Goal: Transaction & Acquisition: Purchase product/service

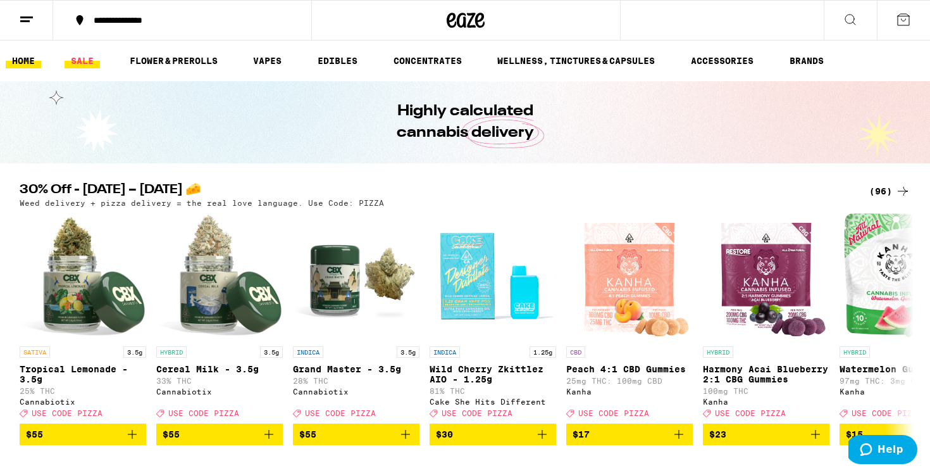
click at [78, 61] on link "SALE" at bounding box center [82, 60] width 35 height 15
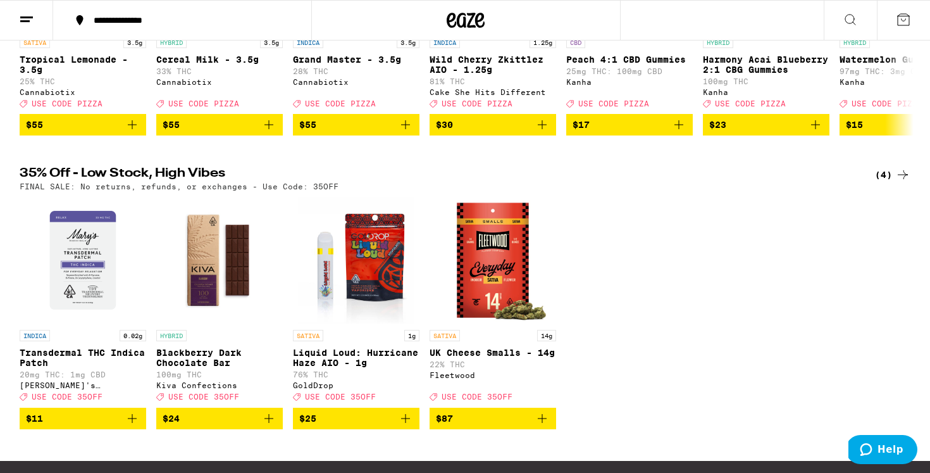
scroll to position [330, 0]
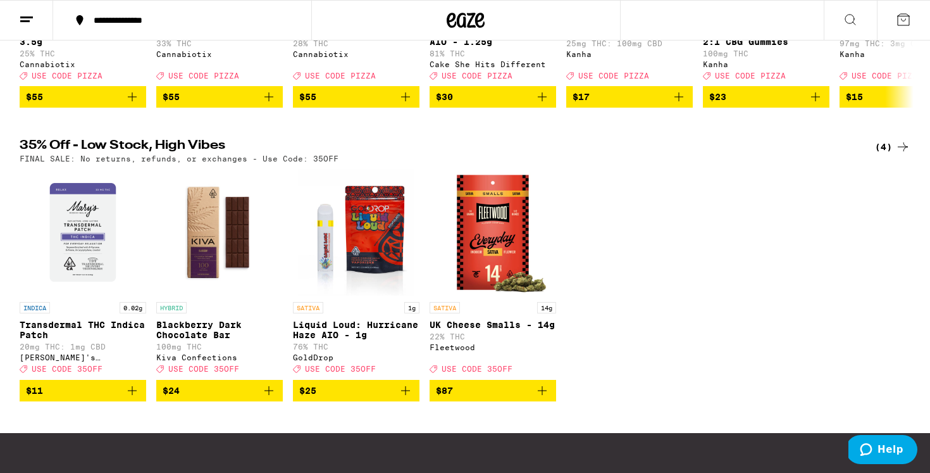
click at [402, 398] on icon "Add to bag" at bounding box center [405, 390] width 15 height 15
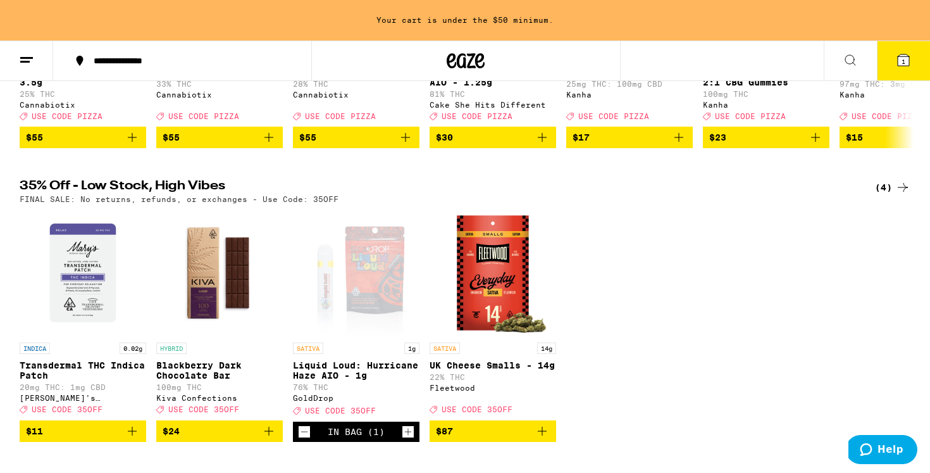
scroll to position [370, 0]
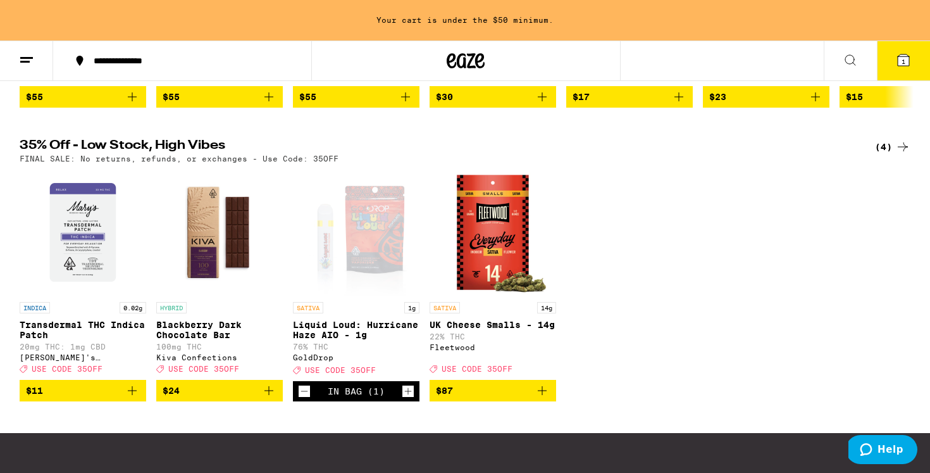
click at [490, 254] on img "Open page for UK Cheese Smalls - 14g from Fleetwood" at bounding box center [493, 232] width 127 height 127
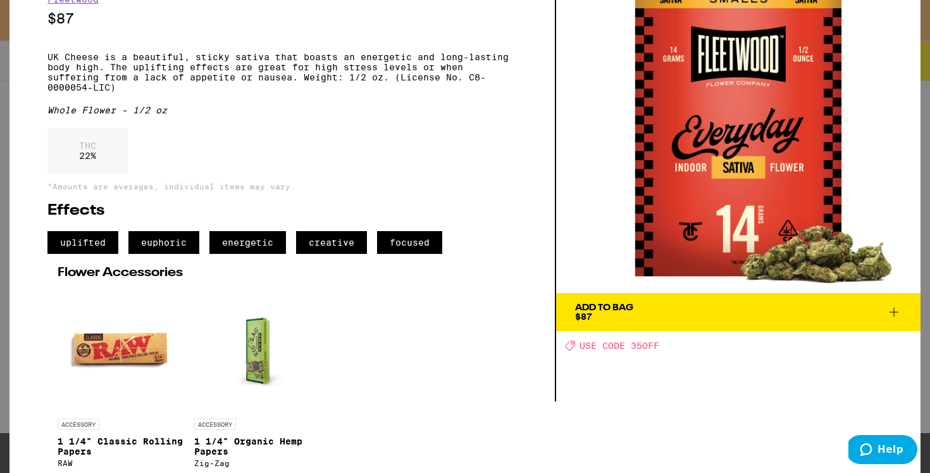
scroll to position [118, 0]
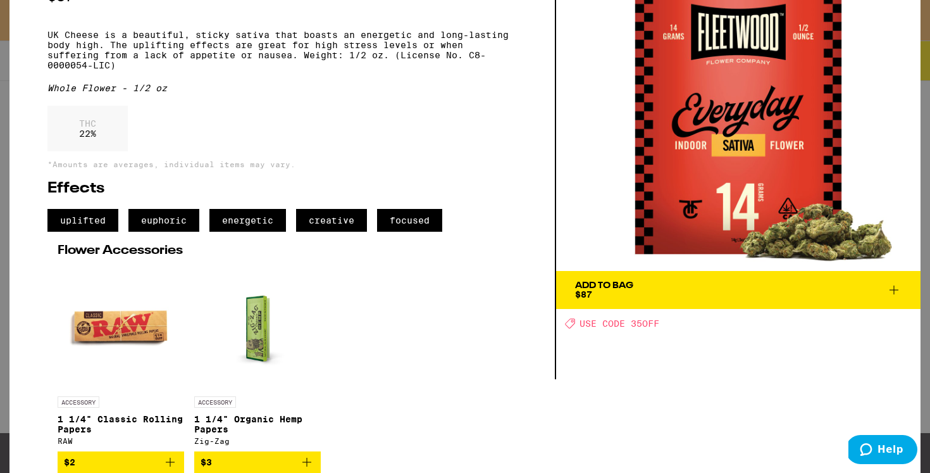
click at [669, 276] on button "Add To Bag $87" at bounding box center [738, 290] width 364 height 38
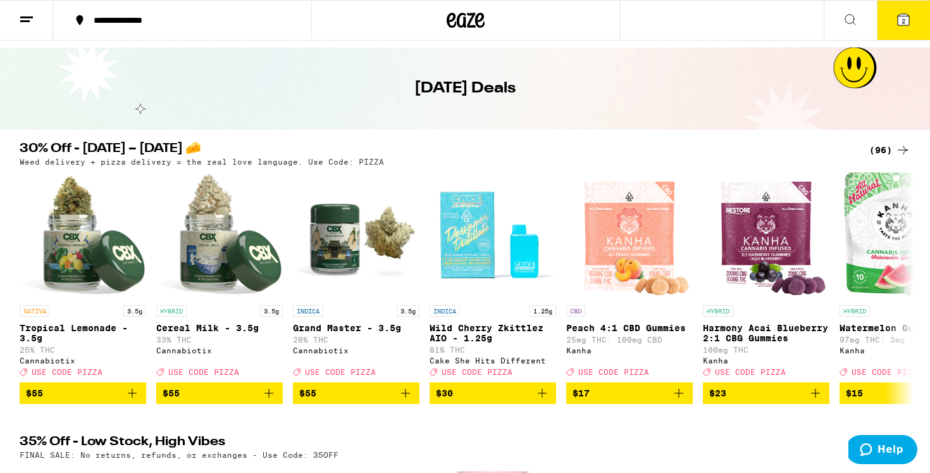
scroll to position [11, 0]
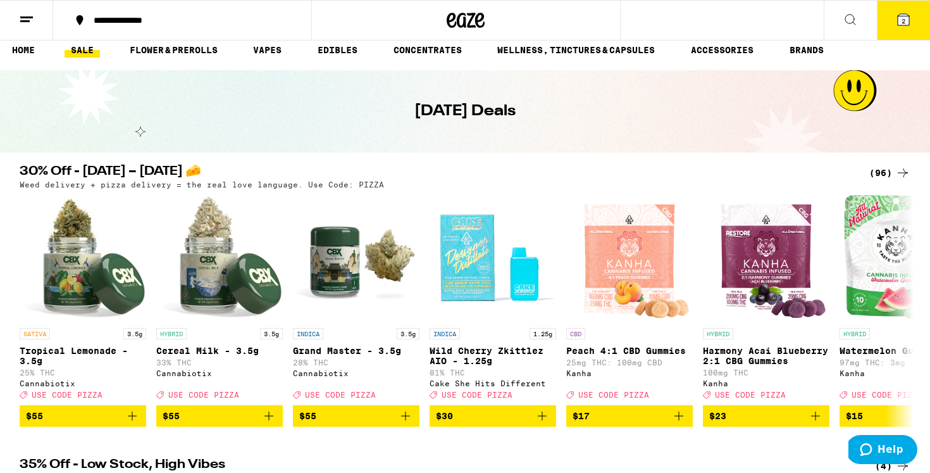
click at [883, 172] on div "(96)" at bounding box center [889, 172] width 41 height 15
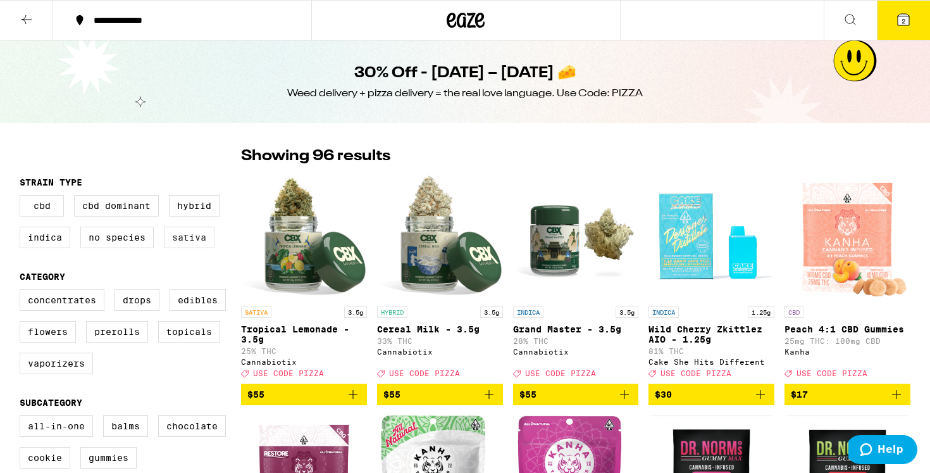
click at [199, 240] on label "Sativa" at bounding box center [189, 237] width 51 height 22
click at [23, 197] on input "Sativa" at bounding box center [22, 197] width 1 height 1
checkbox input "true"
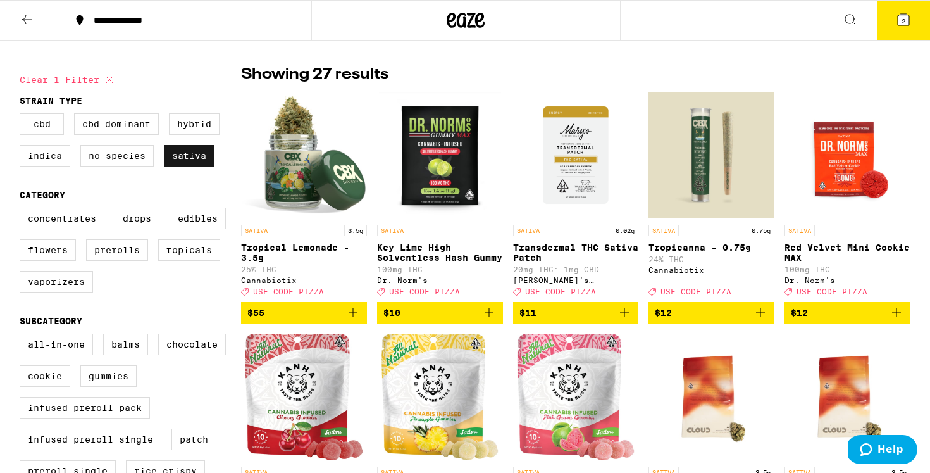
scroll to position [83, 0]
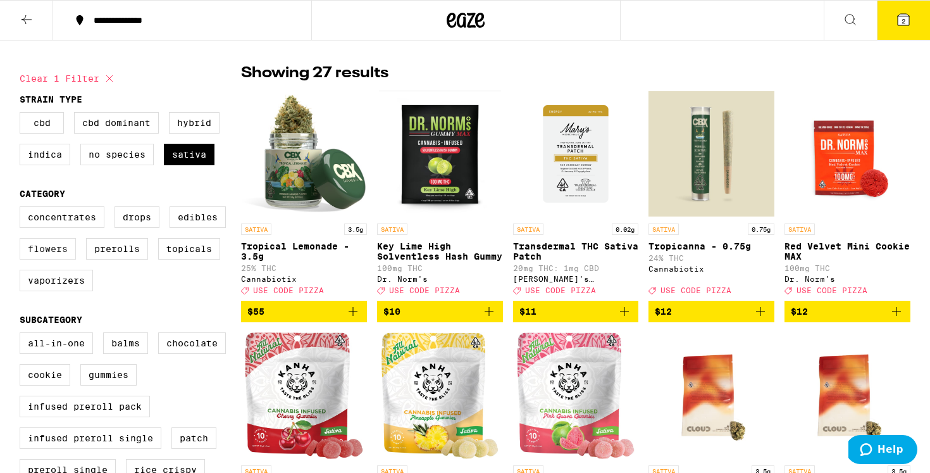
click at [43, 250] on label "Flowers" at bounding box center [48, 249] width 56 height 22
click at [23, 209] on input "Flowers" at bounding box center [22, 208] width 1 height 1
checkbox input "true"
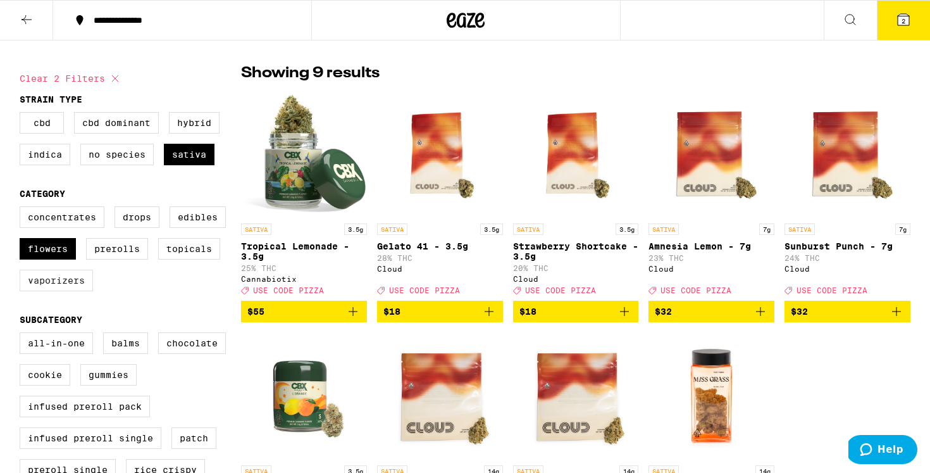
click at [56, 290] on label "Vaporizers" at bounding box center [56, 280] width 73 height 22
click at [23, 209] on input "Vaporizers" at bounding box center [22, 208] width 1 height 1
checkbox input "true"
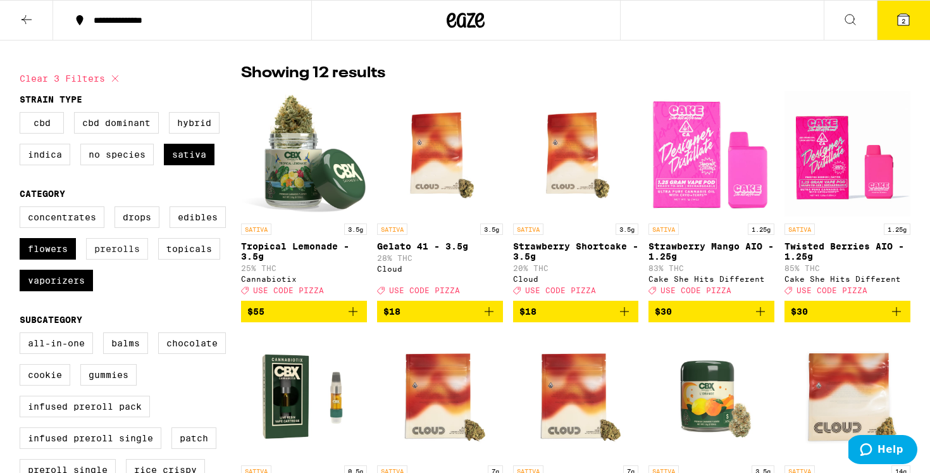
click at [119, 259] on label "Prerolls" at bounding box center [117, 249] width 62 height 22
click at [23, 209] on input "Prerolls" at bounding box center [22, 208] width 1 height 1
checkbox input "true"
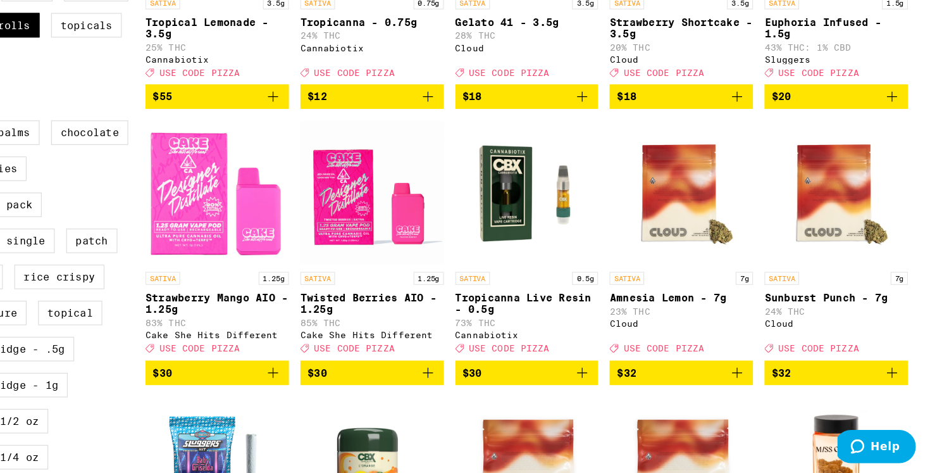
scroll to position [259, 0]
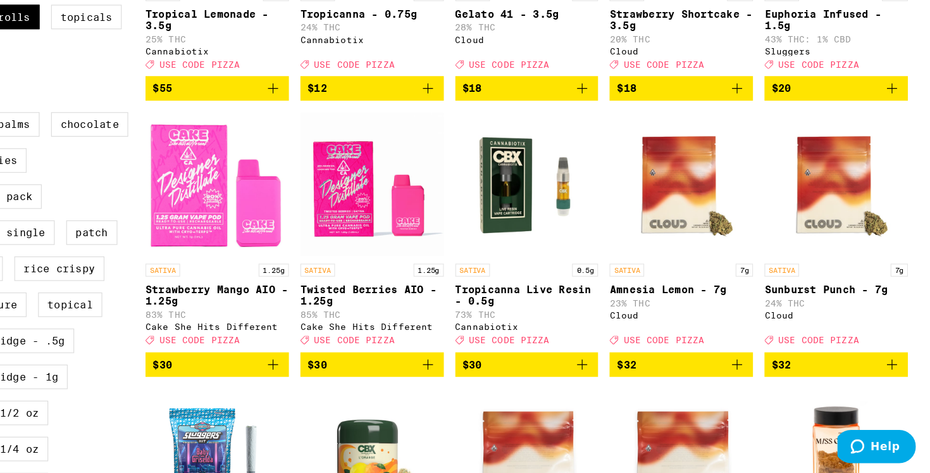
click at [490, 385] on icon "Add to bag" at bounding box center [488, 376] width 15 height 15
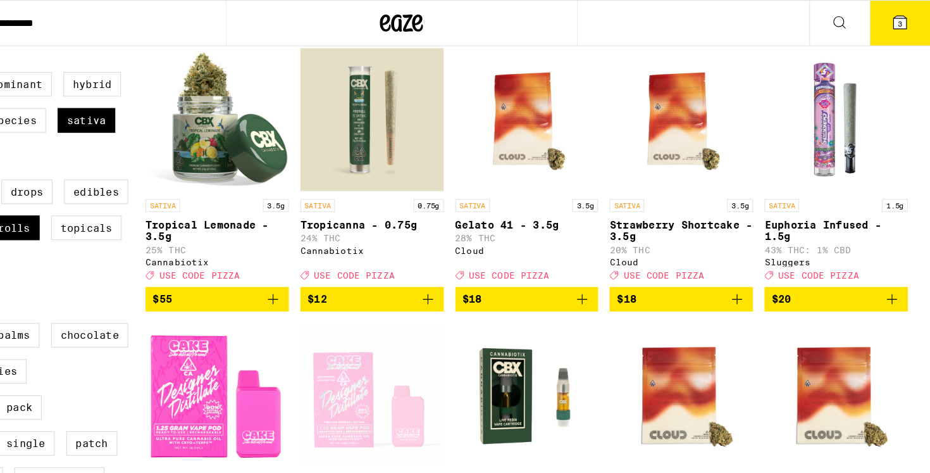
scroll to position [0, 0]
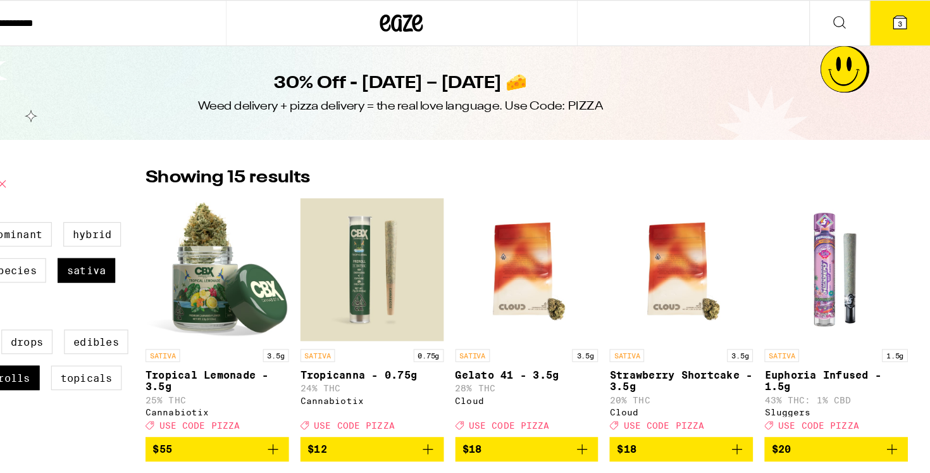
click at [905, 24] on icon at bounding box center [903, 19] width 11 height 11
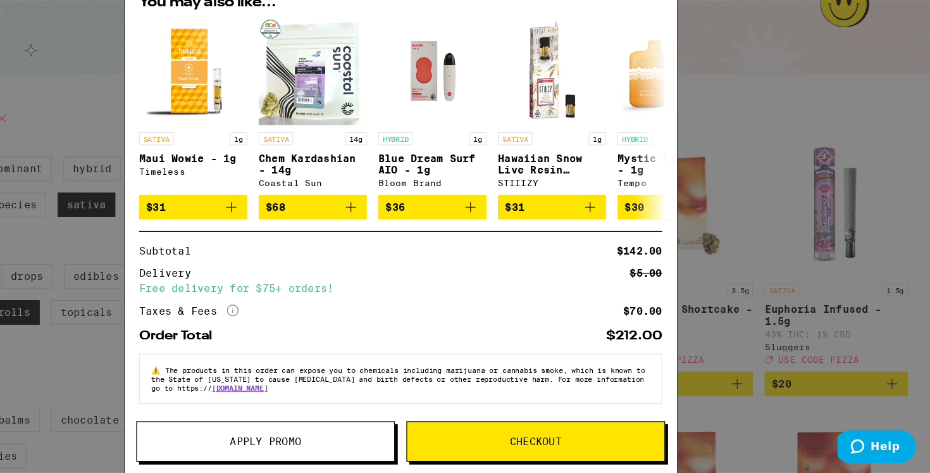
click at [380, 441] on span "Apply Promo" at bounding box center [346, 444] width 226 height 9
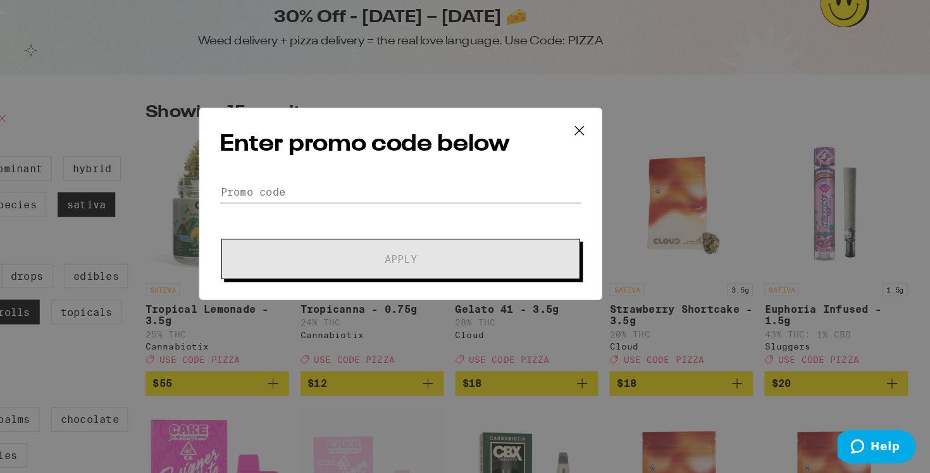
click at [361, 230] on input "Promo Code" at bounding box center [465, 225] width 318 height 19
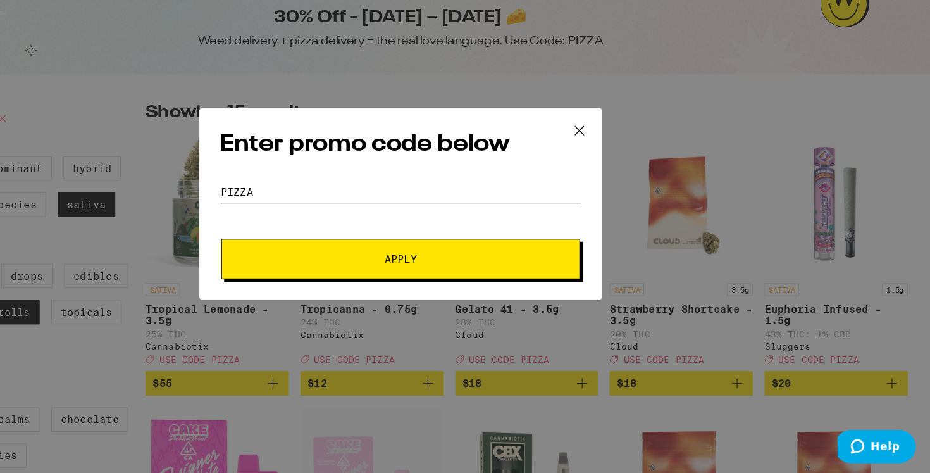
type input "pizza"
click at [307, 267] on button "Apply" at bounding box center [464, 284] width 315 height 35
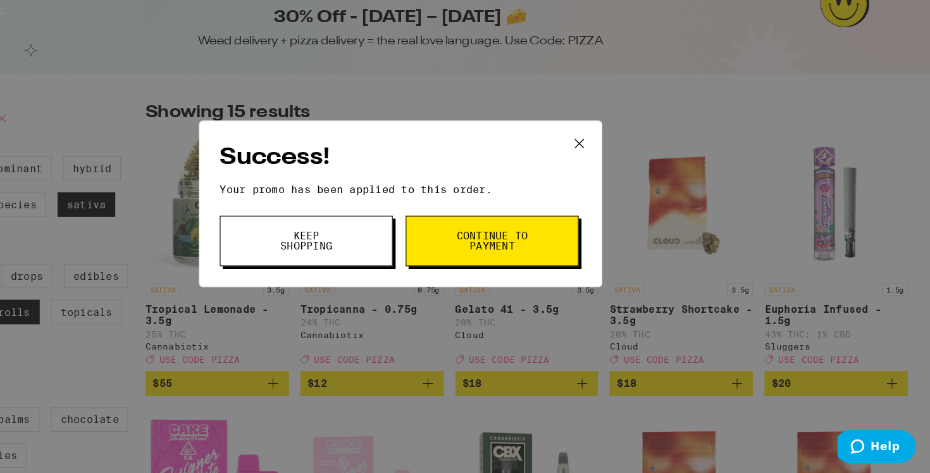
click at [416, 277] on button "Keep Shopping" at bounding box center [382, 269] width 152 height 44
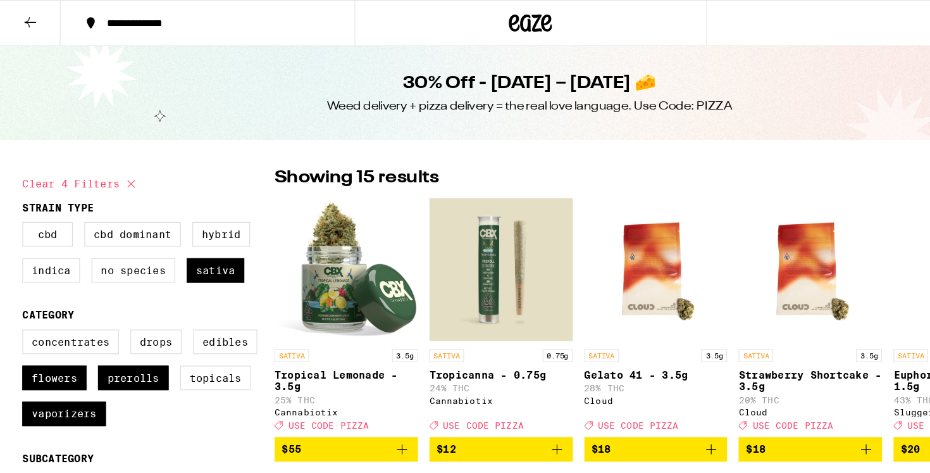
click at [117, 167] on icon at bounding box center [115, 161] width 15 height 15
checkbox input "false"
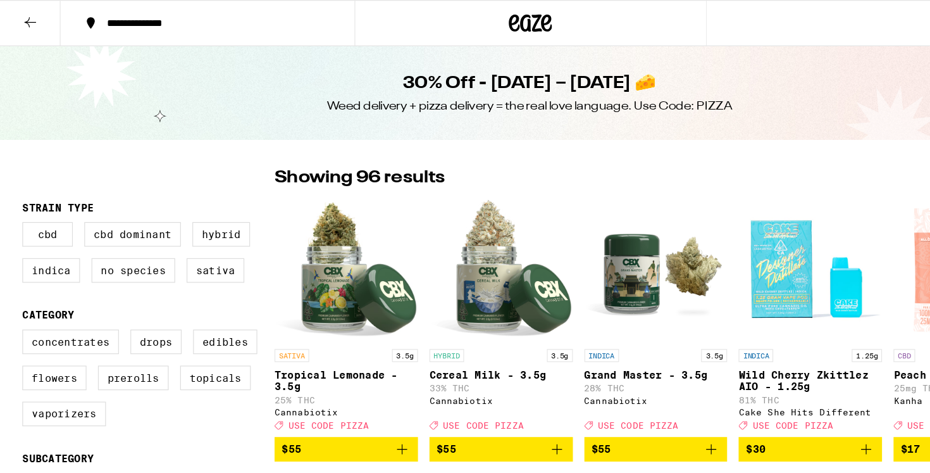
click at [26, 18] on icon at bounding box center [26, 19] width 15 height 15
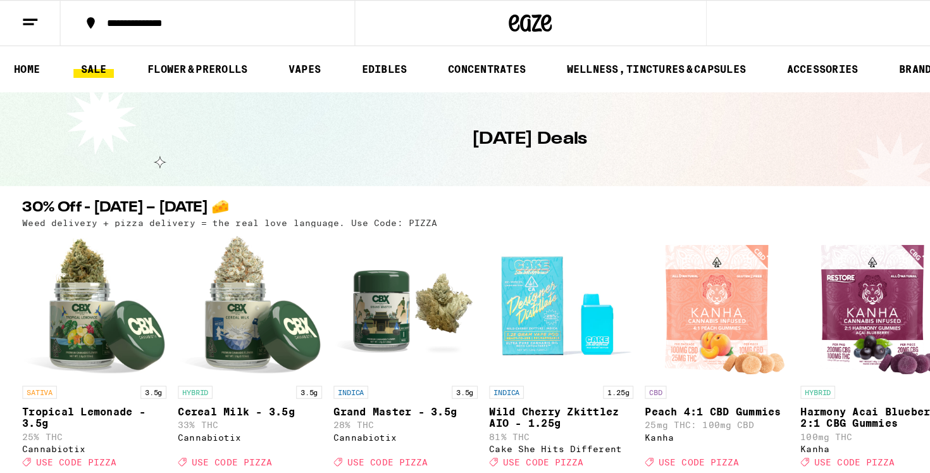
click at [87, 57] on link "SALE" at bounding box center [82, 60] width 35 height 15
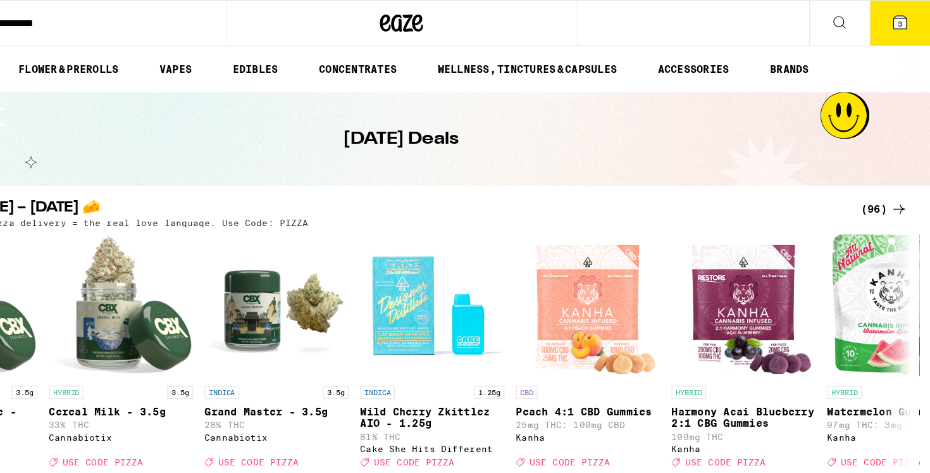
click at [914, 25] on button "3" at bounding box center [903, 20] width 53 height 39
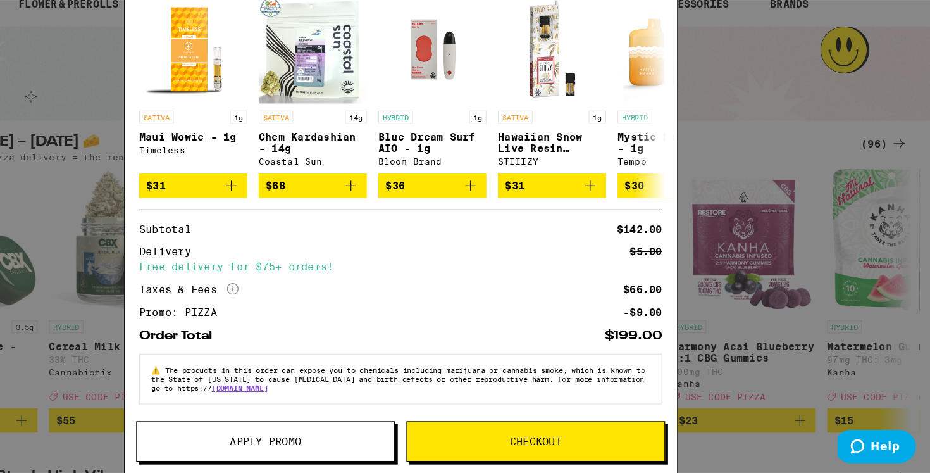
click at [345, 437] on button "Apply Promo" at bounding box center [346, 444] width 227 height 35
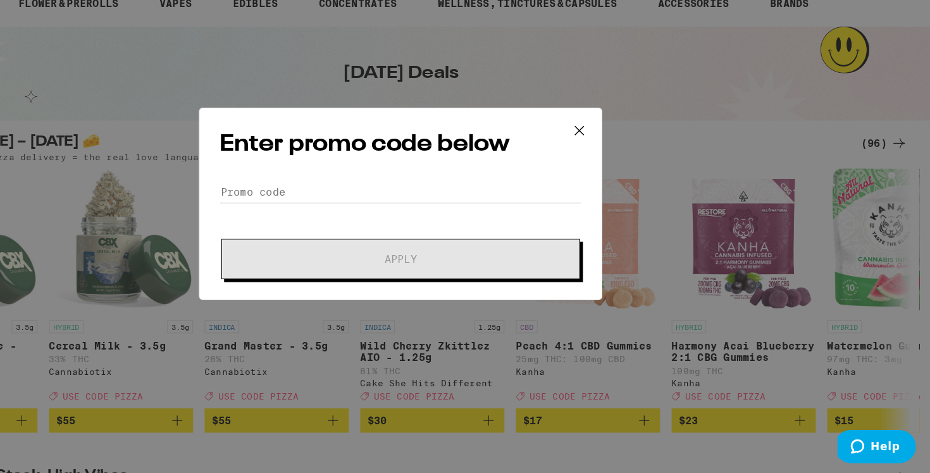
click at [354, 202] on div "Enter promo code below Promo Code Apply" at bounding box center [465, 236] width 354 height 169
click at [349, 225] on input "Promo Code" at bounding box center [465, 225] width 318 height 19
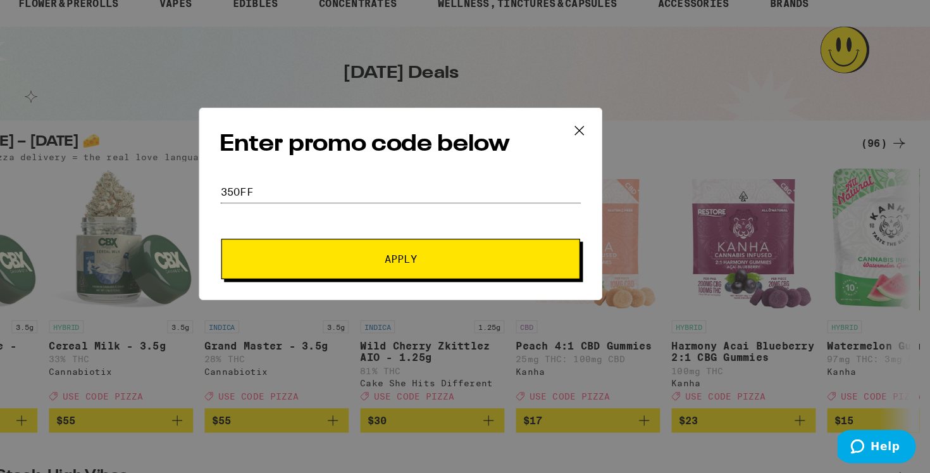
type input "35off"
click at [307, 267] on button "Apply" at bounding box center [464, 284] width 315 height 35
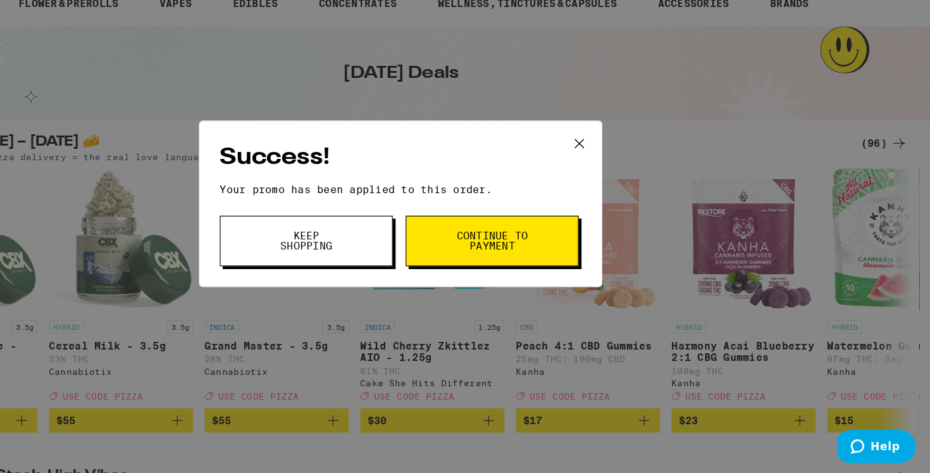
click at [512, 277] on button "Continue to payment" at bounding box center [545, 269] width 152 height 44
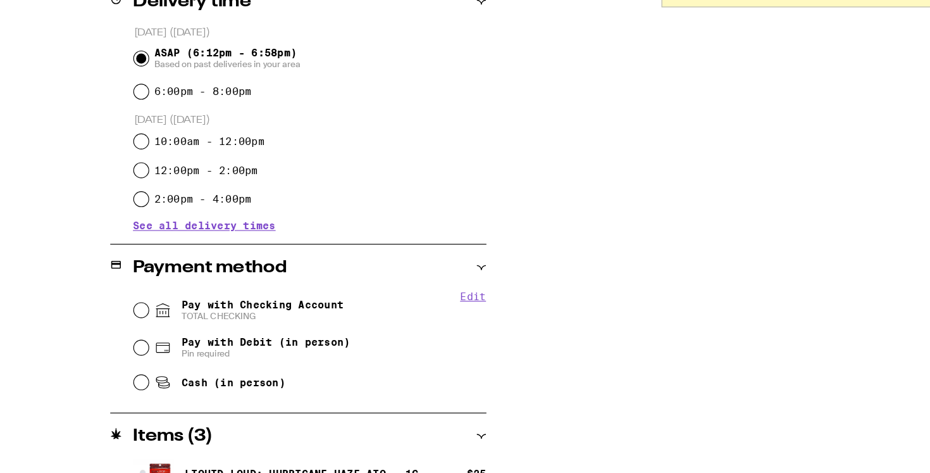
scroll to position [440, 0]
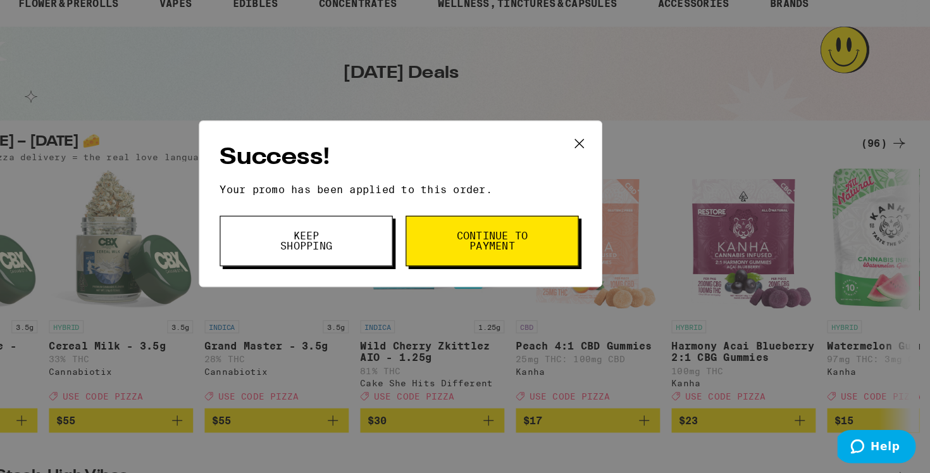
click at [393, 271] on span "Keep Shopping" at bounding box center [382, 269] width 65 height 18
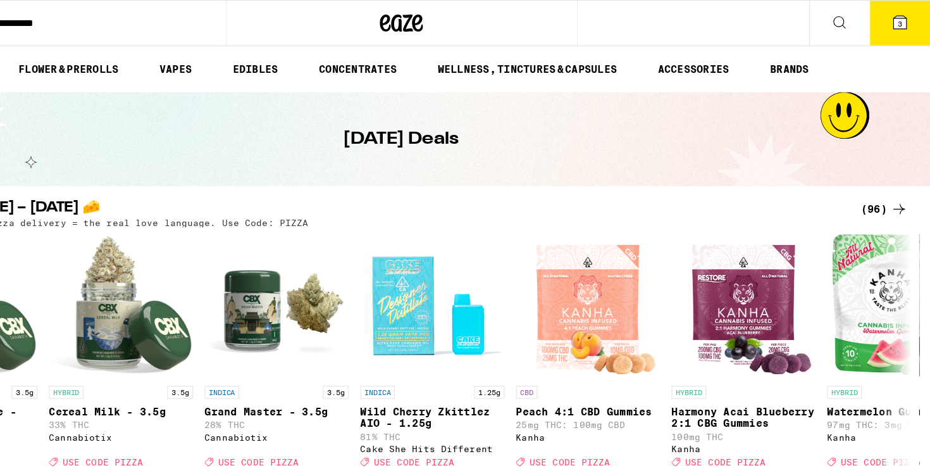
click at [906, 28] on button "3" at bounding box center [903, 20] width 53 height 39
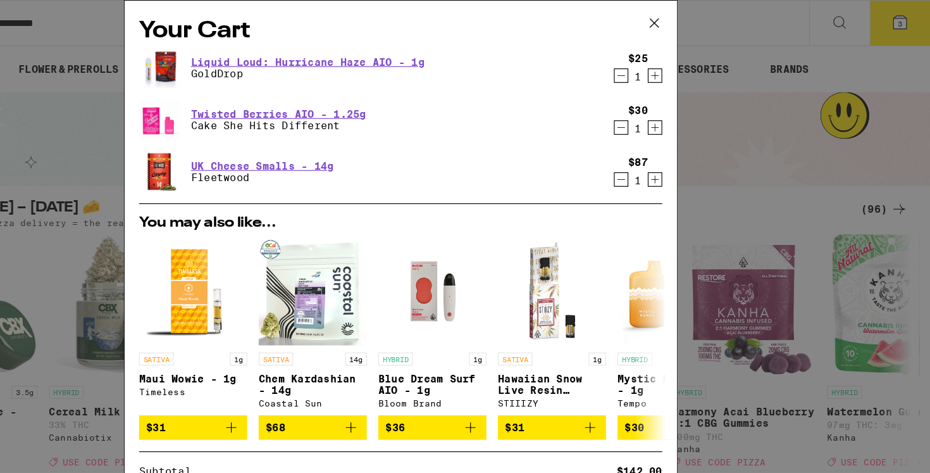
click at [658, 114] on icon "Decrement" at bounding box center [658, 111] width 11 height 15
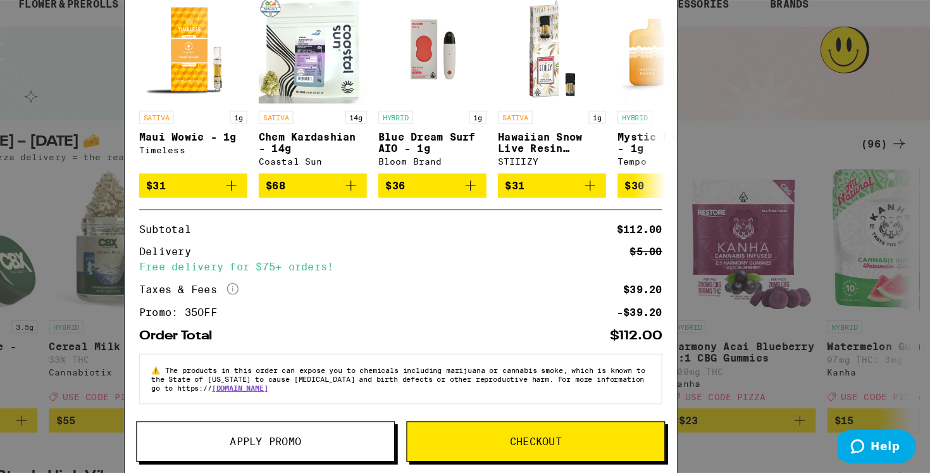
click at [334, 454] on button "Apply Promo" at bounding box center [346, 444] width 227 height 35
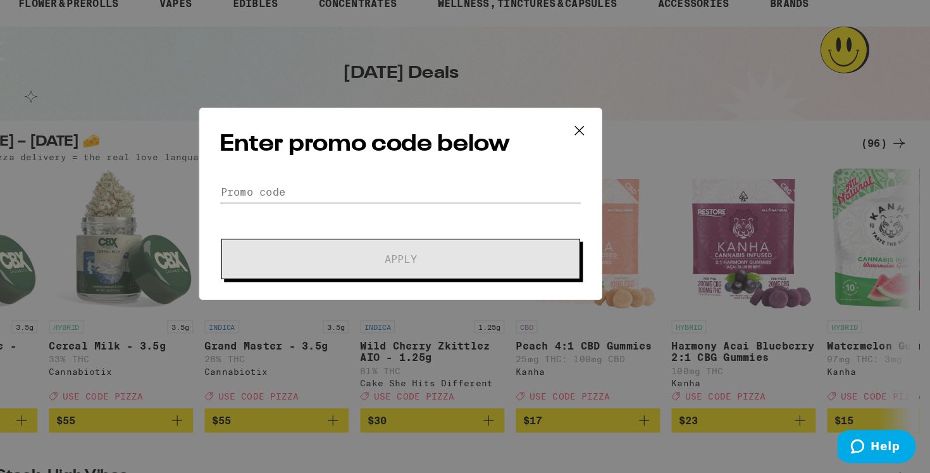
click at [438, 229] on input "Promo Code" at bounding box center [465, 225] width 318 height 19
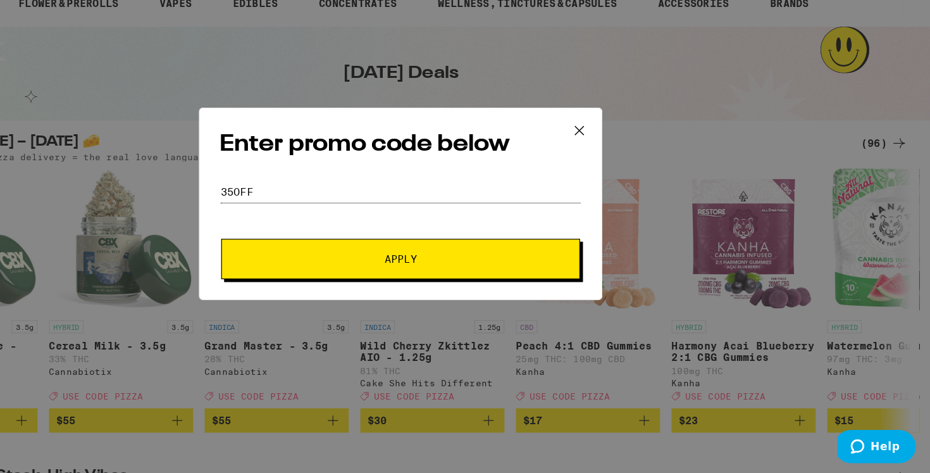
type input "35off"
click at [307, 267] on button "Apply" at bounding box center [464, 284] width 315 height 35
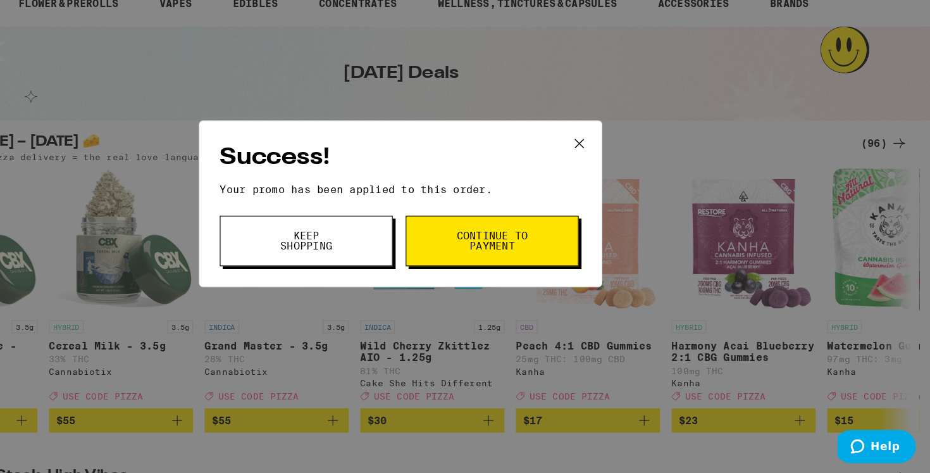
click at [512, 267] on button "Continue to payment" at bounding box center [545, 269] width 152 height 44
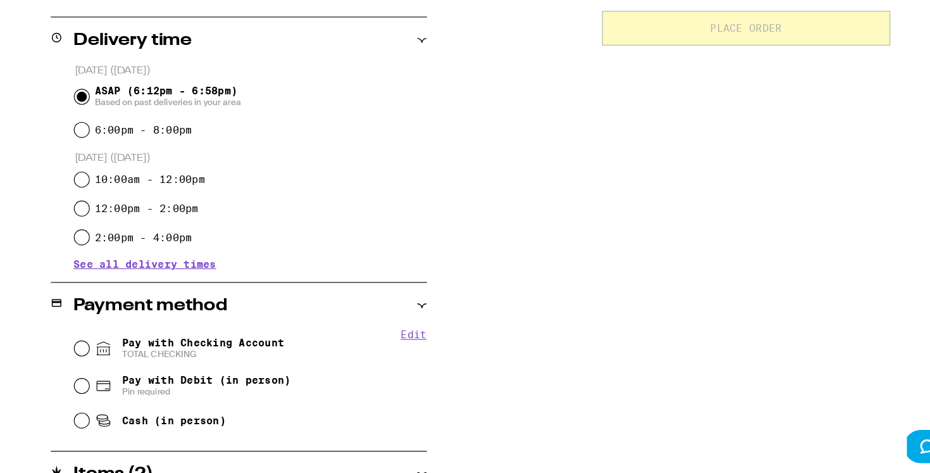
scroll to position [394, 0]
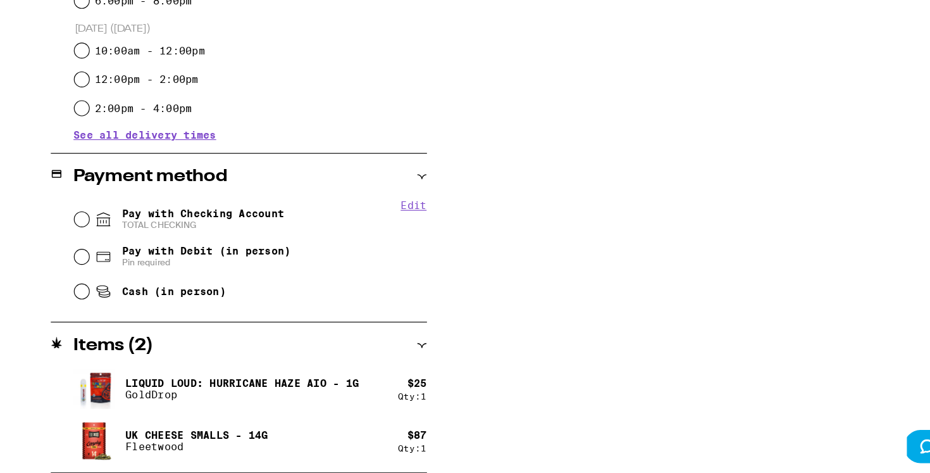
click at [167, 366] on h2 "Items ( 2 )" at bounding box center [152, 360] width 70 height 15
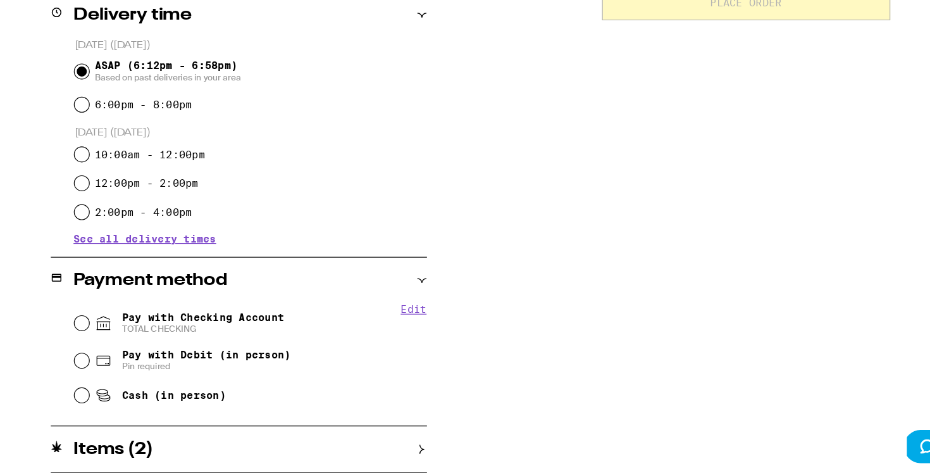
scroll to position [303, 0]
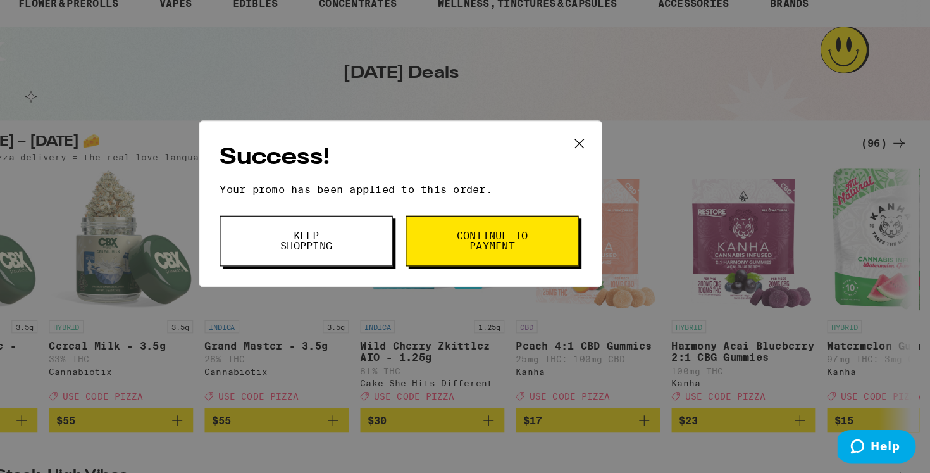
click at [403, 263] on span "Keep Shopping" at bounding box center [382, 269] width 65 height 18
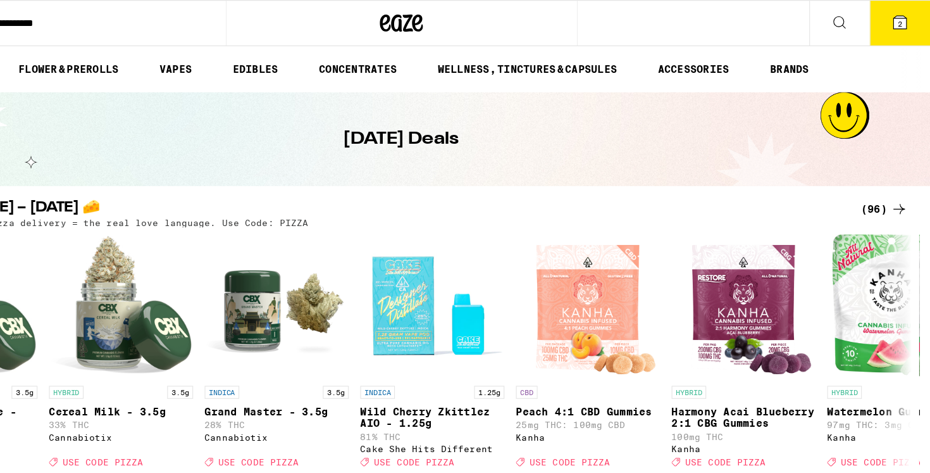
click at [906, 18] on icon at bounding box center [903, 19] width 11 height 11
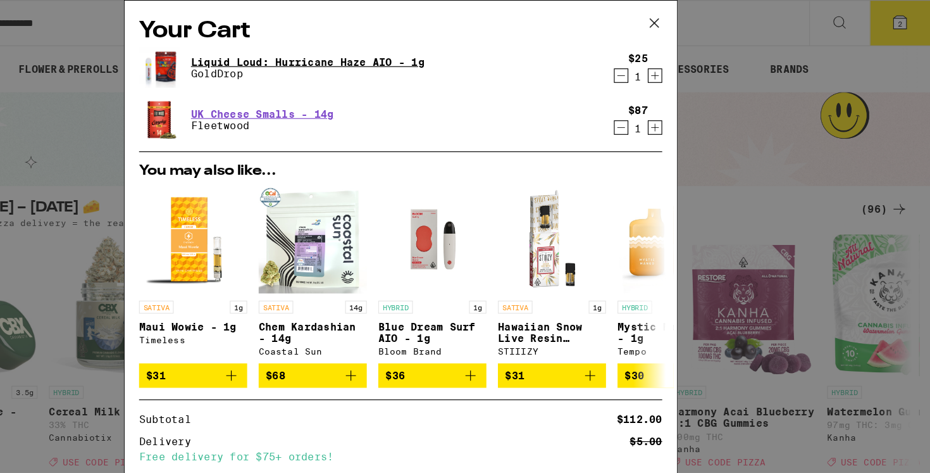
click at [383, 50] on link "Liquid Loud: Hurricane Haze AIO - 1g" at bounding box center [383, 54] width 205 height 10
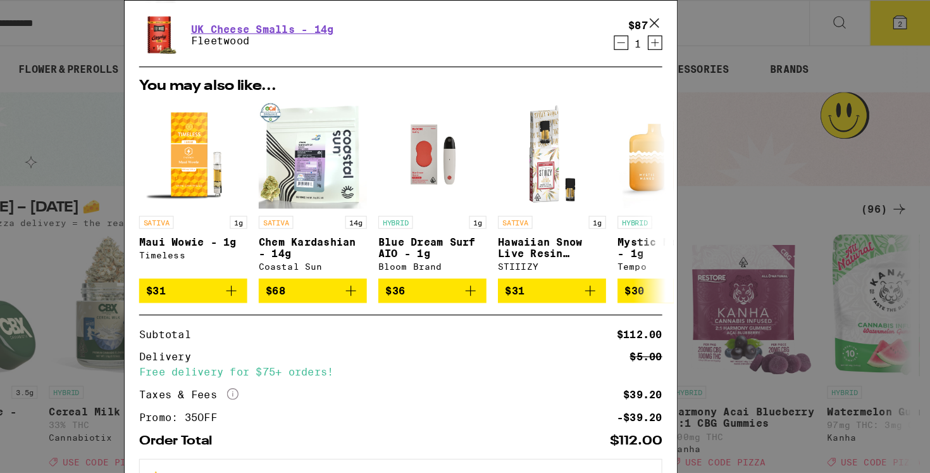
scroll to position [117, 0]
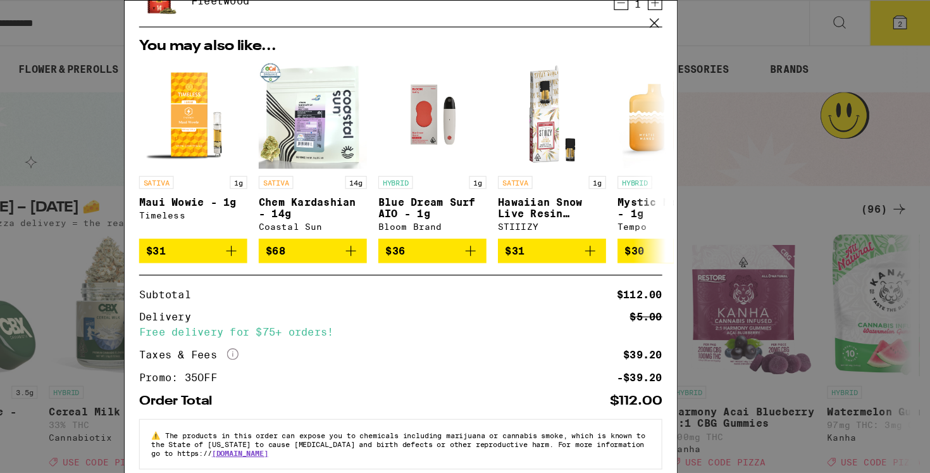
click at [686, 24] on icon at bounding box center [687, 20] width 19 height 19
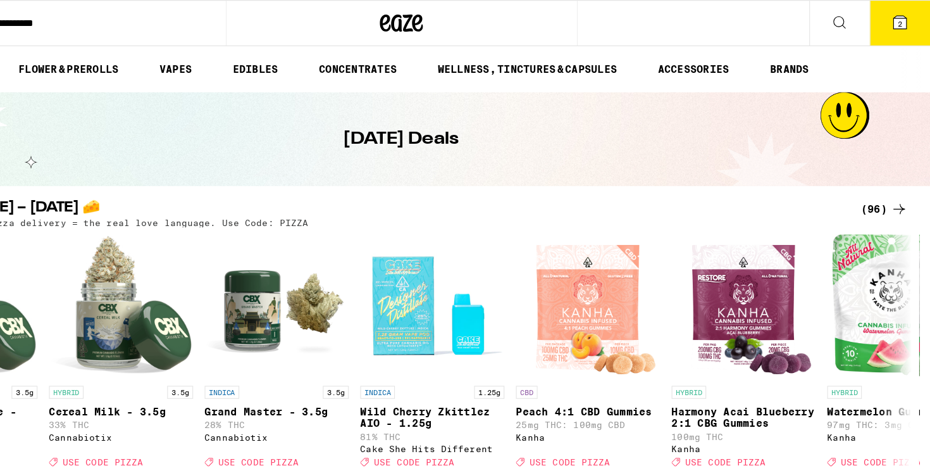
click at [905, 15] on icon at bounding box center [903, 19] width 11 height 11
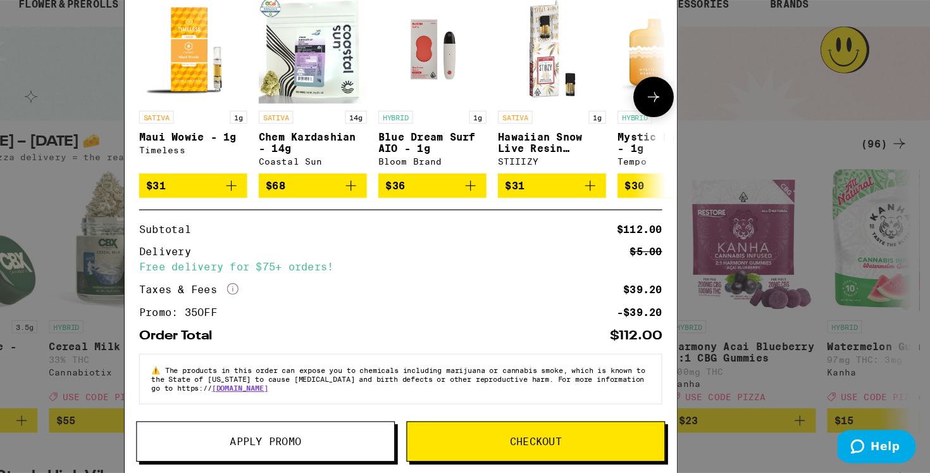
scroll to position [117, 0]
click at [590, 436] on button "Checkout" at bounding box center [583, 444] width 227 height 35
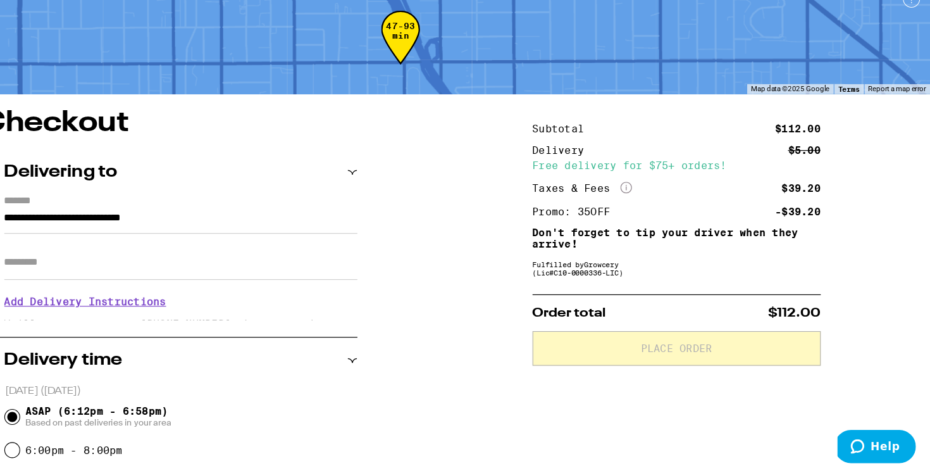
click at [276, 295] on input "Apt/Suite" at bounding box center [272, 288] width 310 height 30
type input "***"
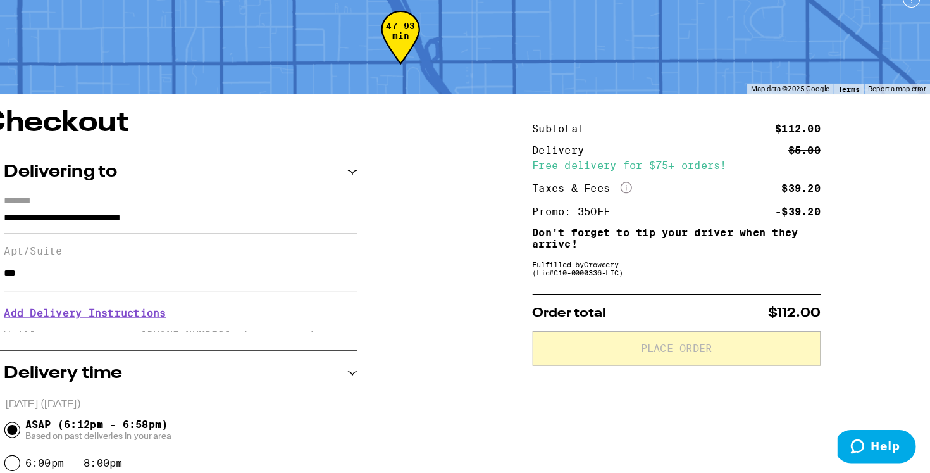
click at [176, 336] on h3 "Add Delivery Instructions" at bounding box center [272, 332] width 310 height 29
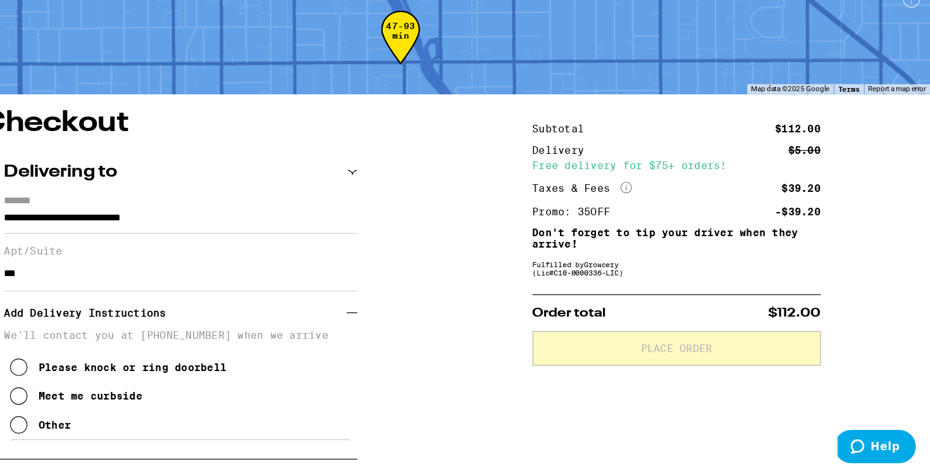
click at [147, 435] on div "Other" at bounding box center [161, 430] width 28 height 10
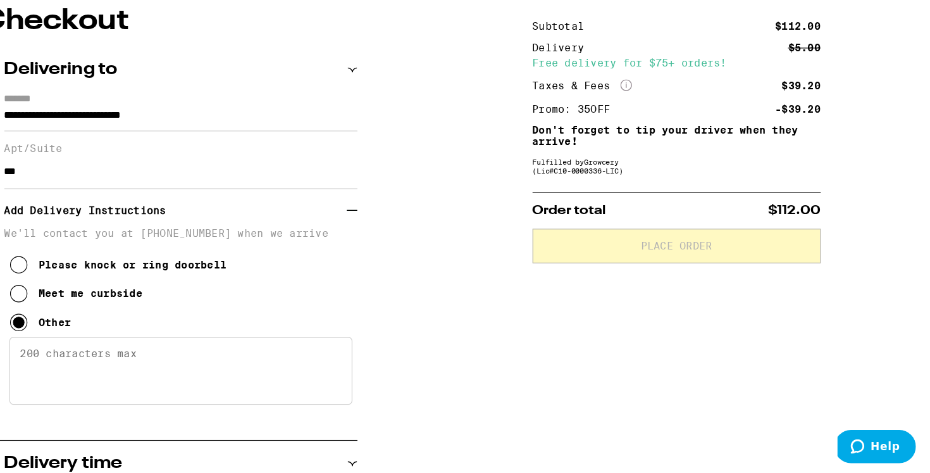
scroll to position [118, 0]
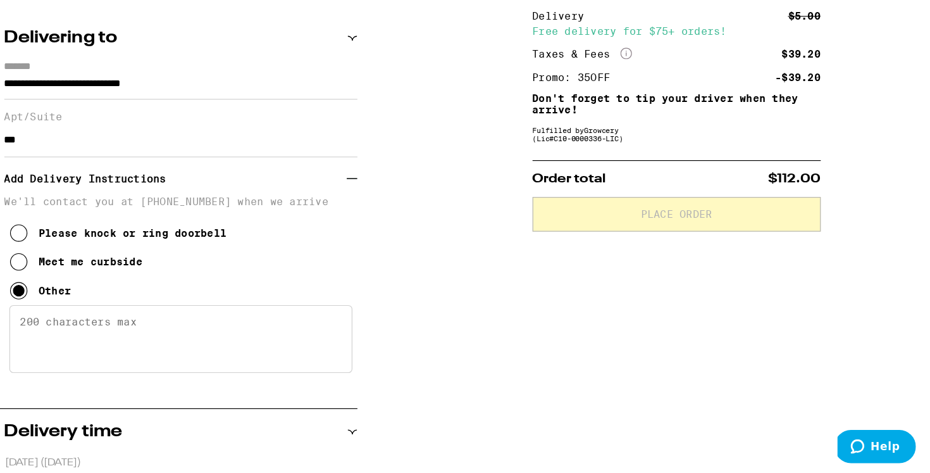
click at [250, 364] on textarea "Enter any other delivery instructions you want driver to know" at bounding box center [271, 354] width 301 height 59
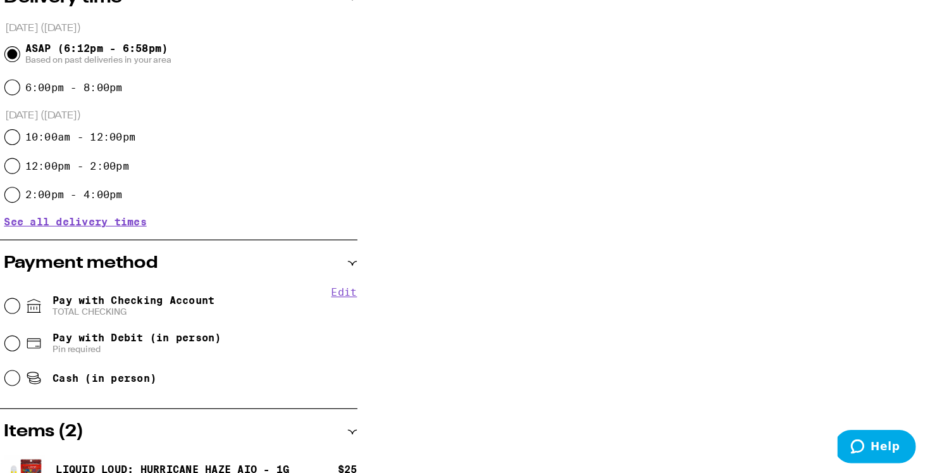
scroll to position [514, 0]
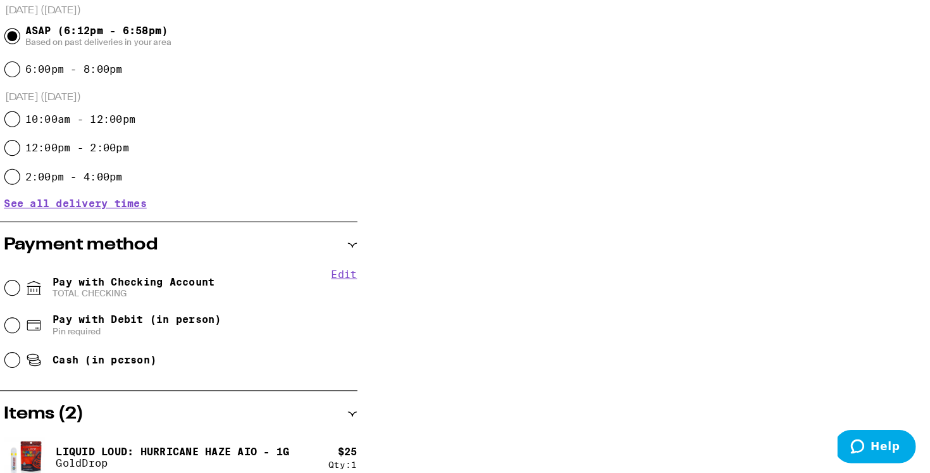
type textarea "On Pad dial 301 Elevator level 3 to the right second door use ring"
click at [254, 307] on span "Pay with Checking Account TOTAL CHECKING" at bounding box center [230, 310] width 142 height 20
click at [130, 307] on input "Pay with Checking Account TOTAL CHECKING" at bounding box center [124, 310] width 13 height 13
radio input "true"
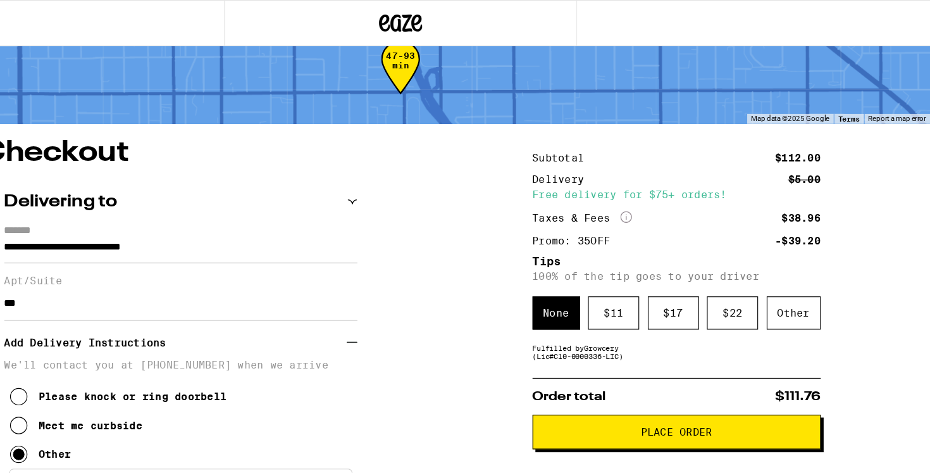
scroll to position [0, 0]
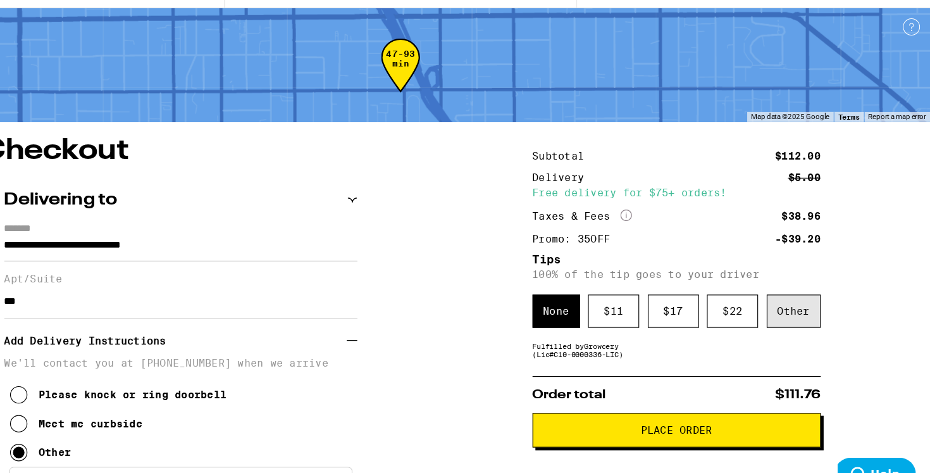
click at [810, 315] on div "Other" at bounding box center [809, 306] width 47 height 29
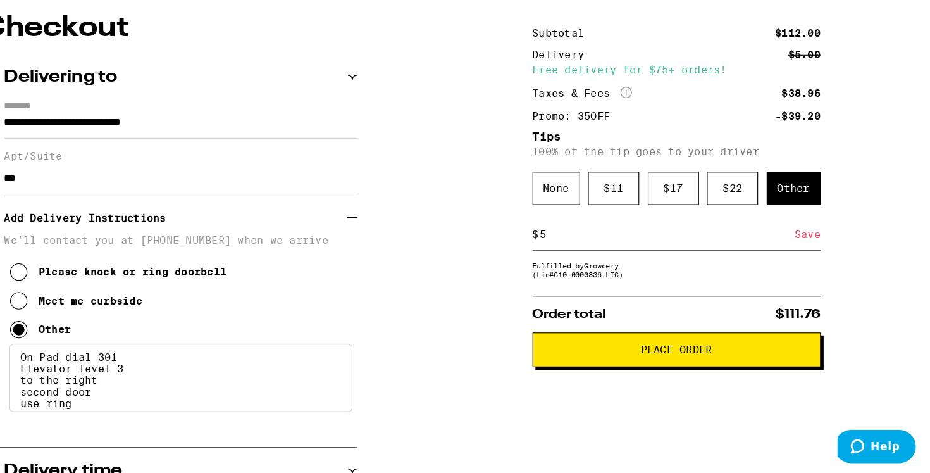
scroll to position [91, 0]
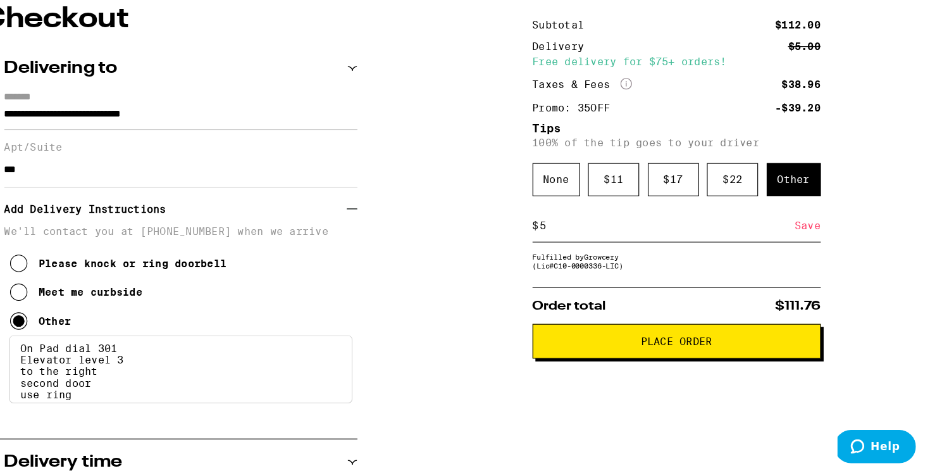
type input "5"
click at [822, 258] on div "Save" at bounding box center [822, 256] width 23 height 28
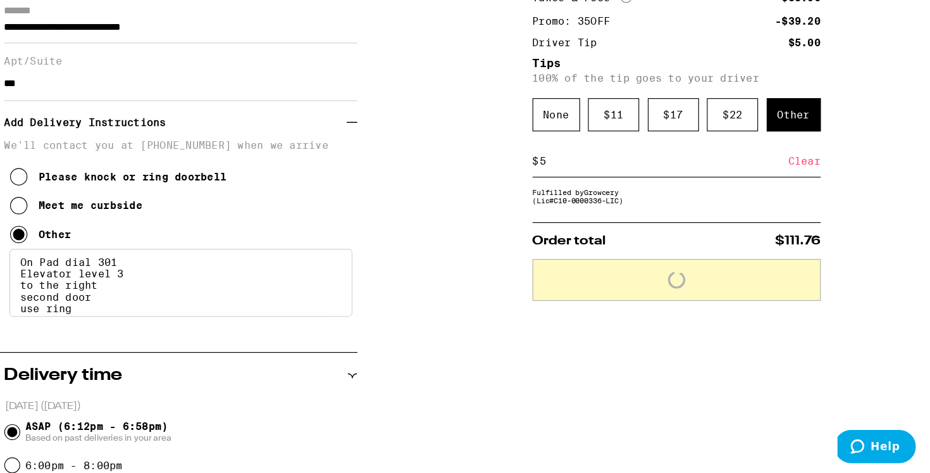
scroll to position [182, 0]
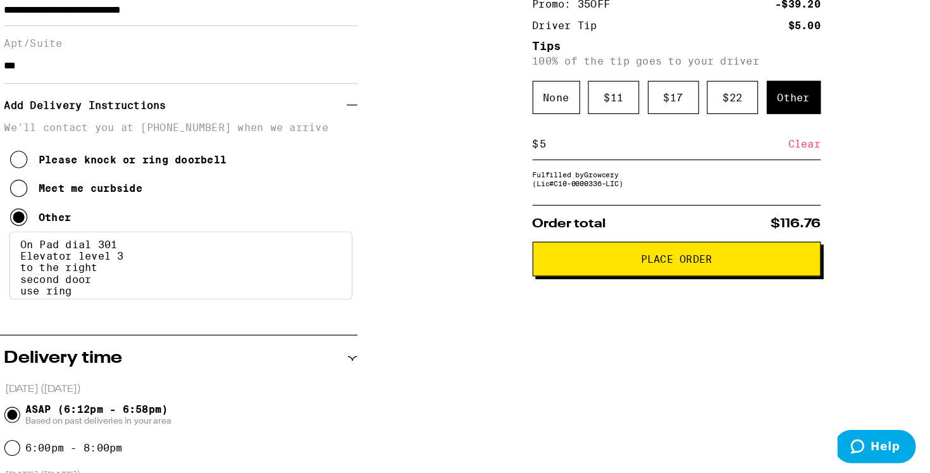
click at [755, 297] on button "Place Order" at bounding box center [707, 284] width 253 height 30
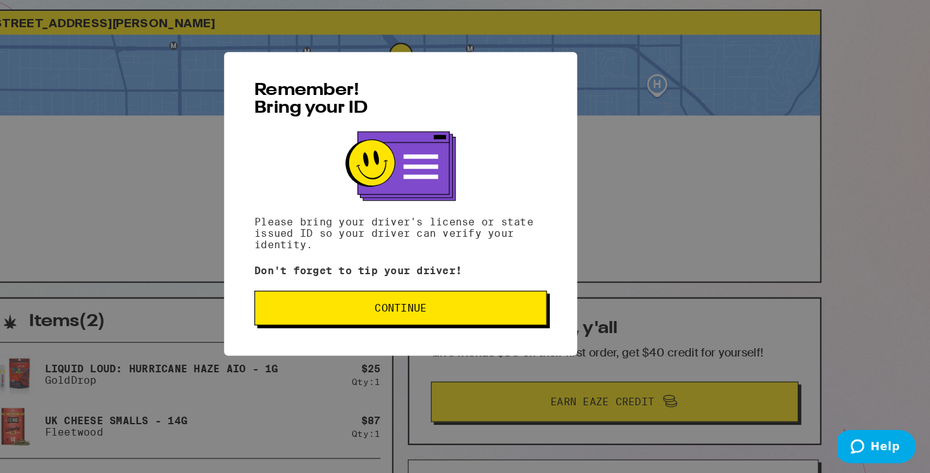
click at [476, 330] on span "Continue" at bounding box center [465, 327] width 46 height 9
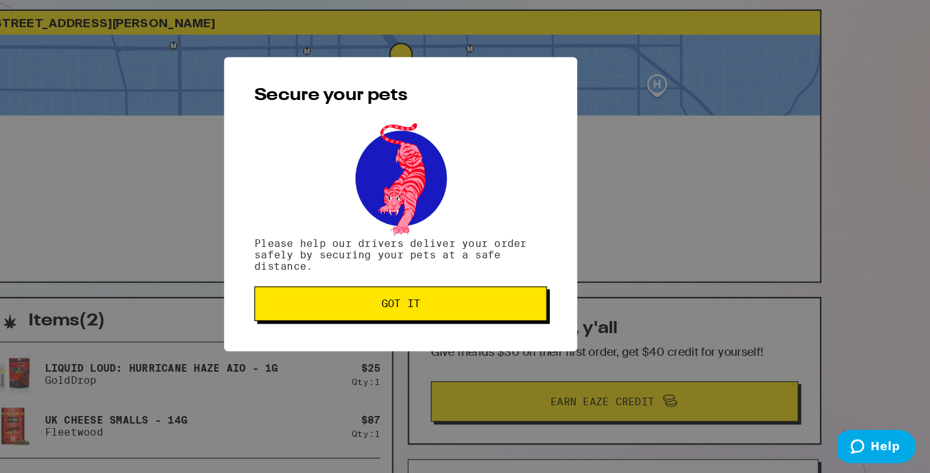
click at [476, 328] on span "Got it" at bounding box center [465, 323] width 34 height 9
